Goal: Find specific page/section: Find specific page/section

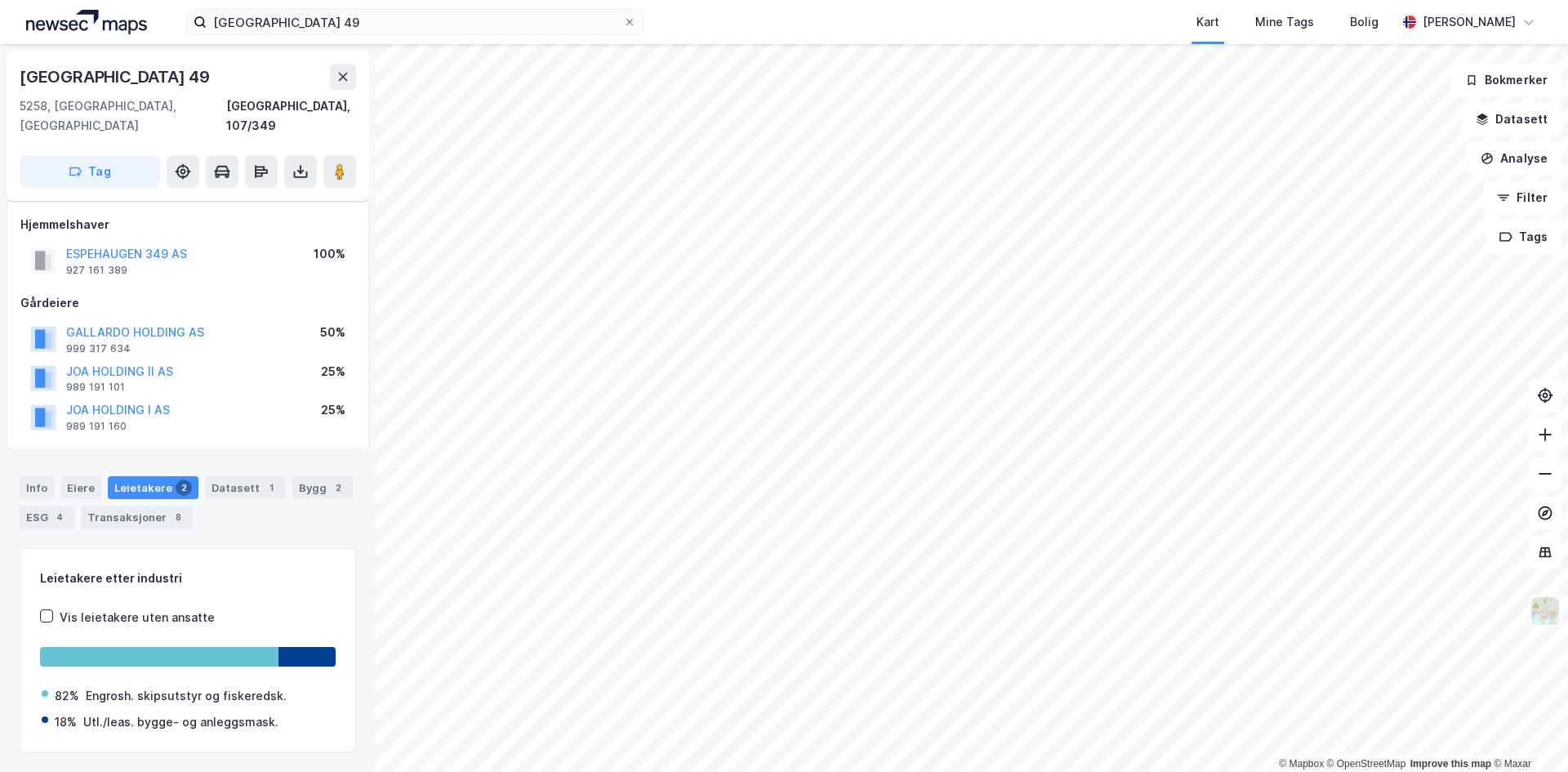
scroll to position [201, 0]
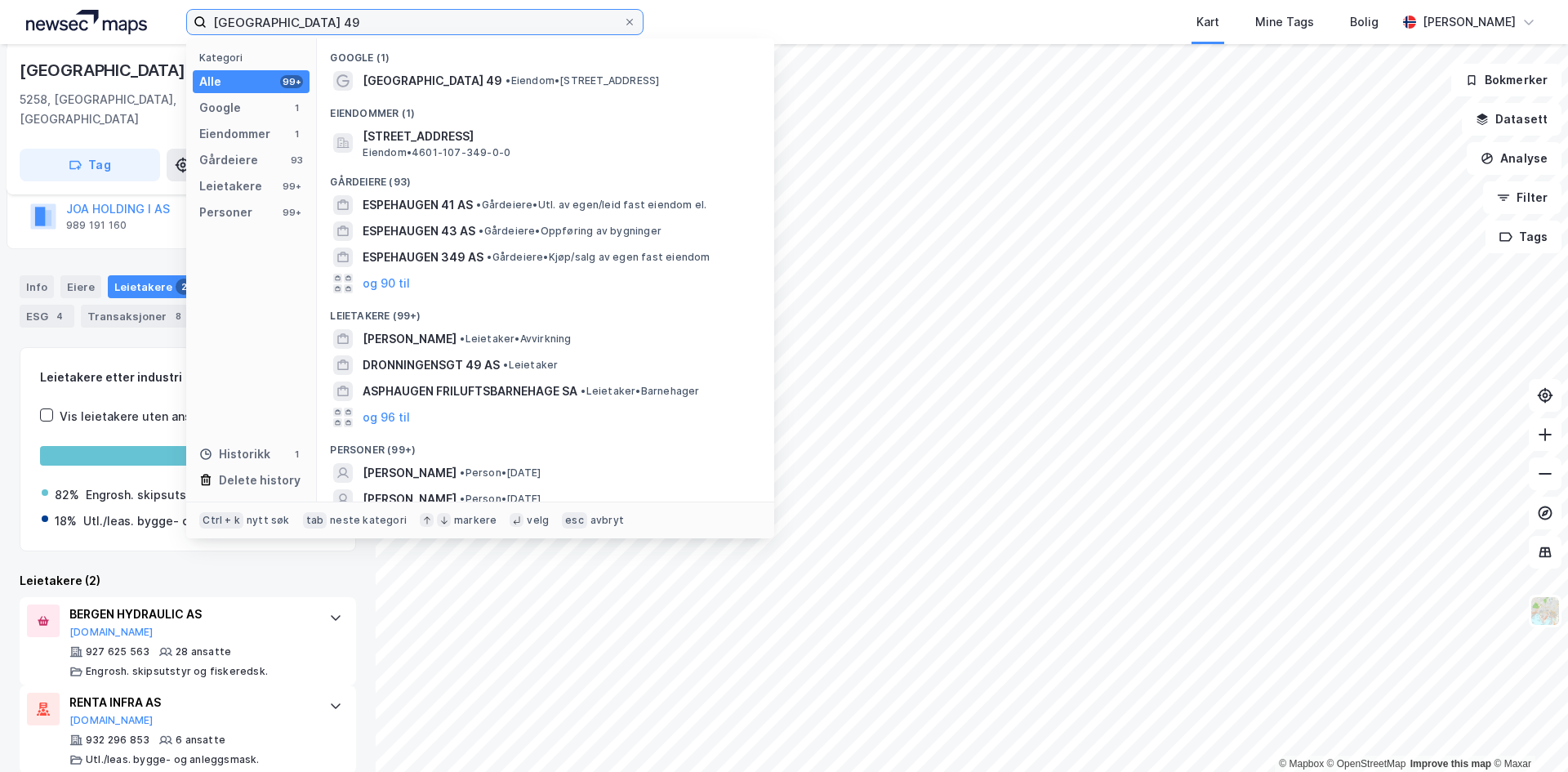
click at [307, 24] on input "Espehaugen 49" at bounding box center [414, 22] width 416 height 24
paste input "Moseidsletta 32"
type input "Moseidsletta 32"
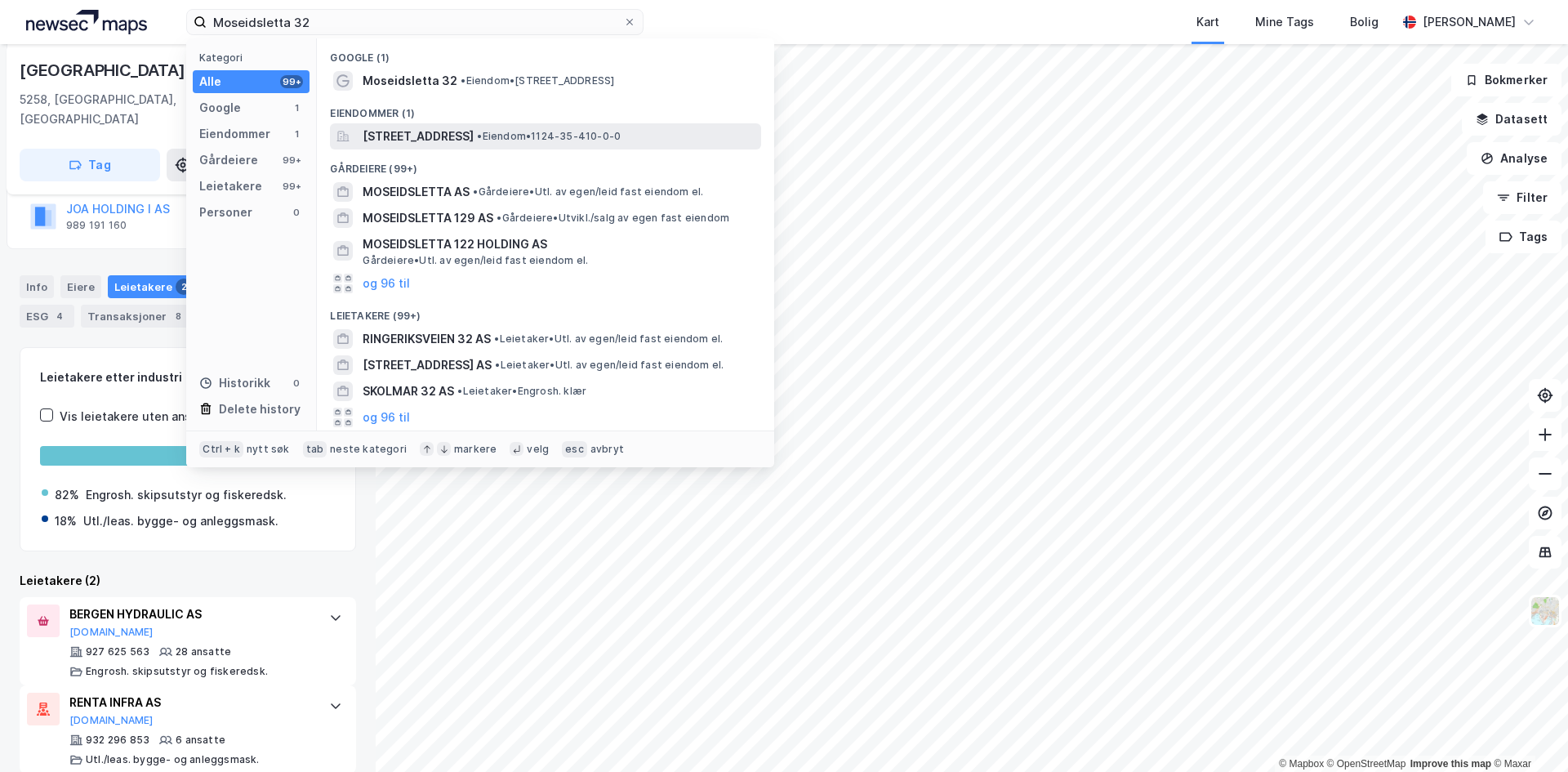
click at [465, 137] on span "[STREET_ADDRESS]" at bounding box center [418, 137] width 111 height 20
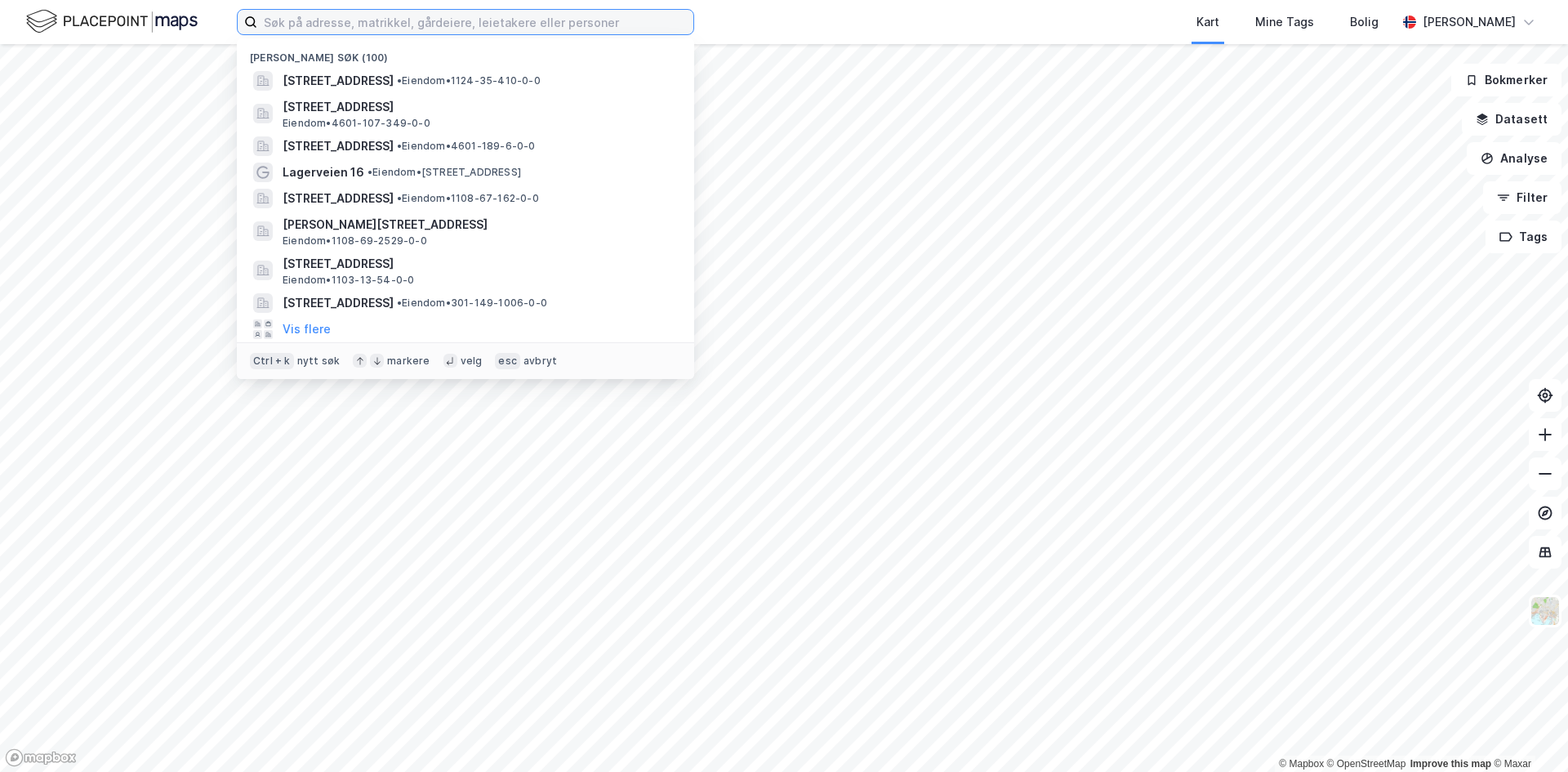
click at [376, 22] on input at bounding box center [475, 22] width 436 height 24
paste input "Moseidsletta 32"
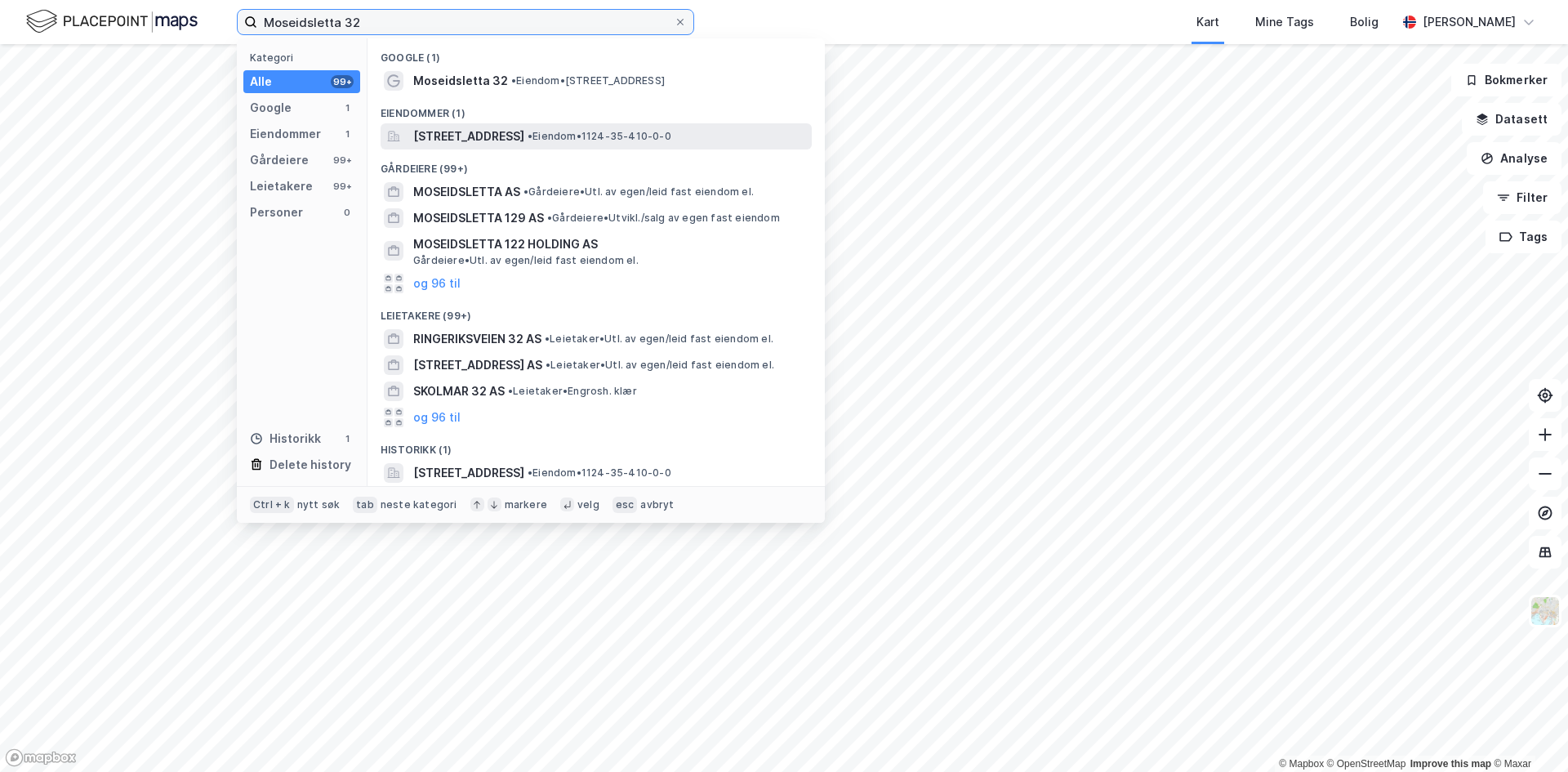
type input "Moseidsletta 32"
click at [521, 143] on span "[STREET_ADDRESS]" at bounding box center [469, 137] width 111 height 20
